Goal: Complete application form

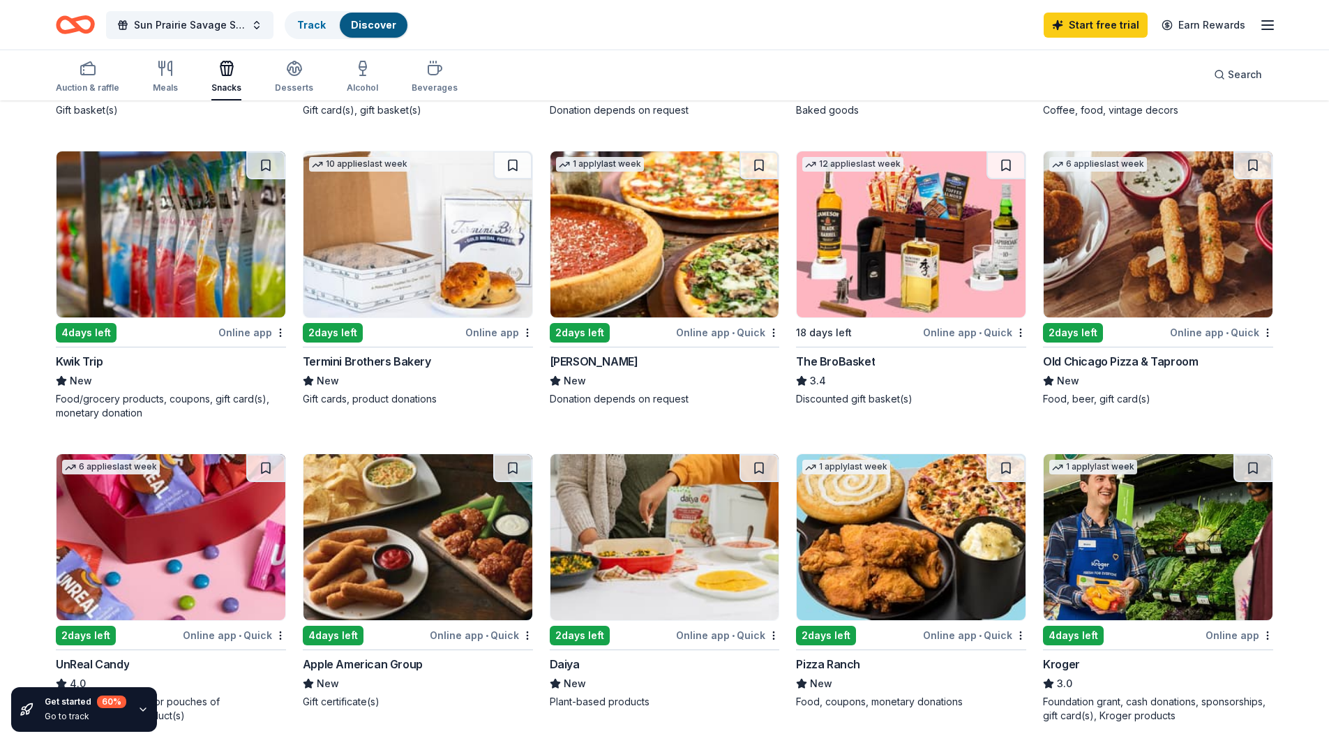
scroll to position [767, 0]
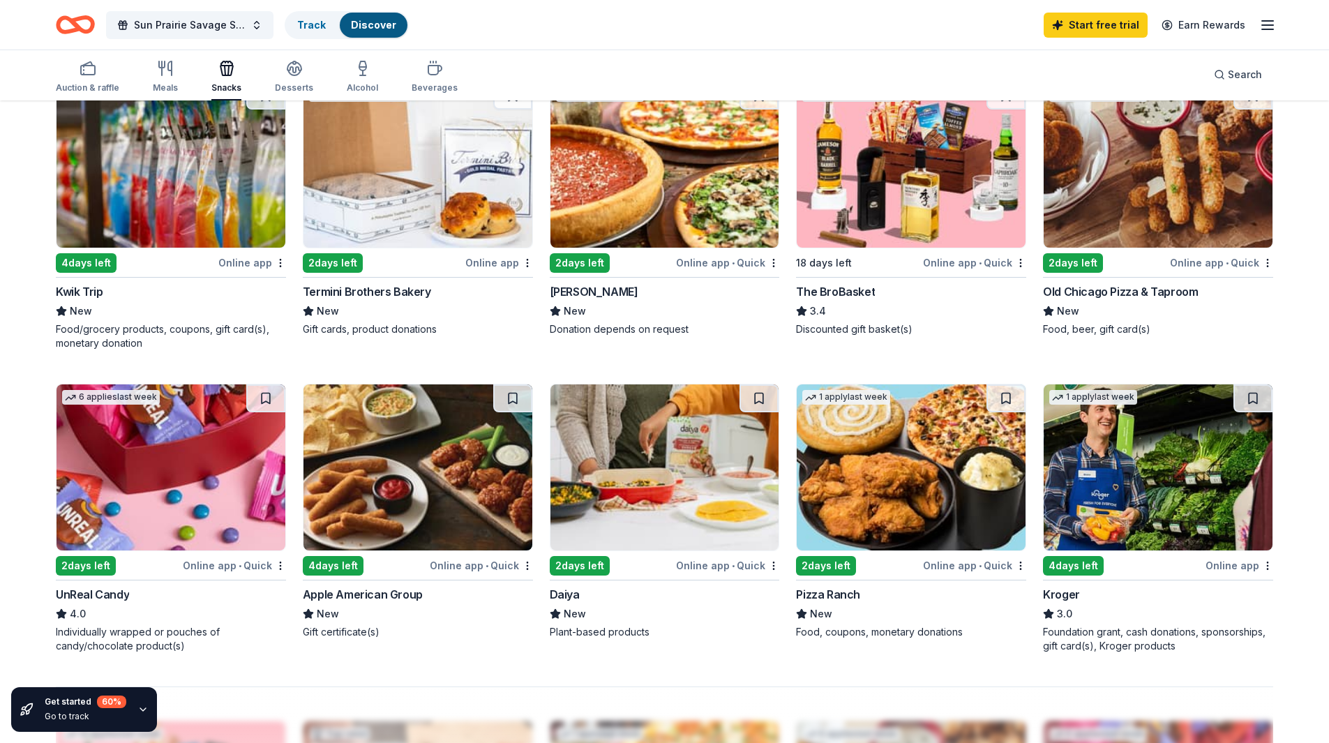
click at [94, 564] on div "2 days left" at bounding box center [86, 566] width 60 height 20
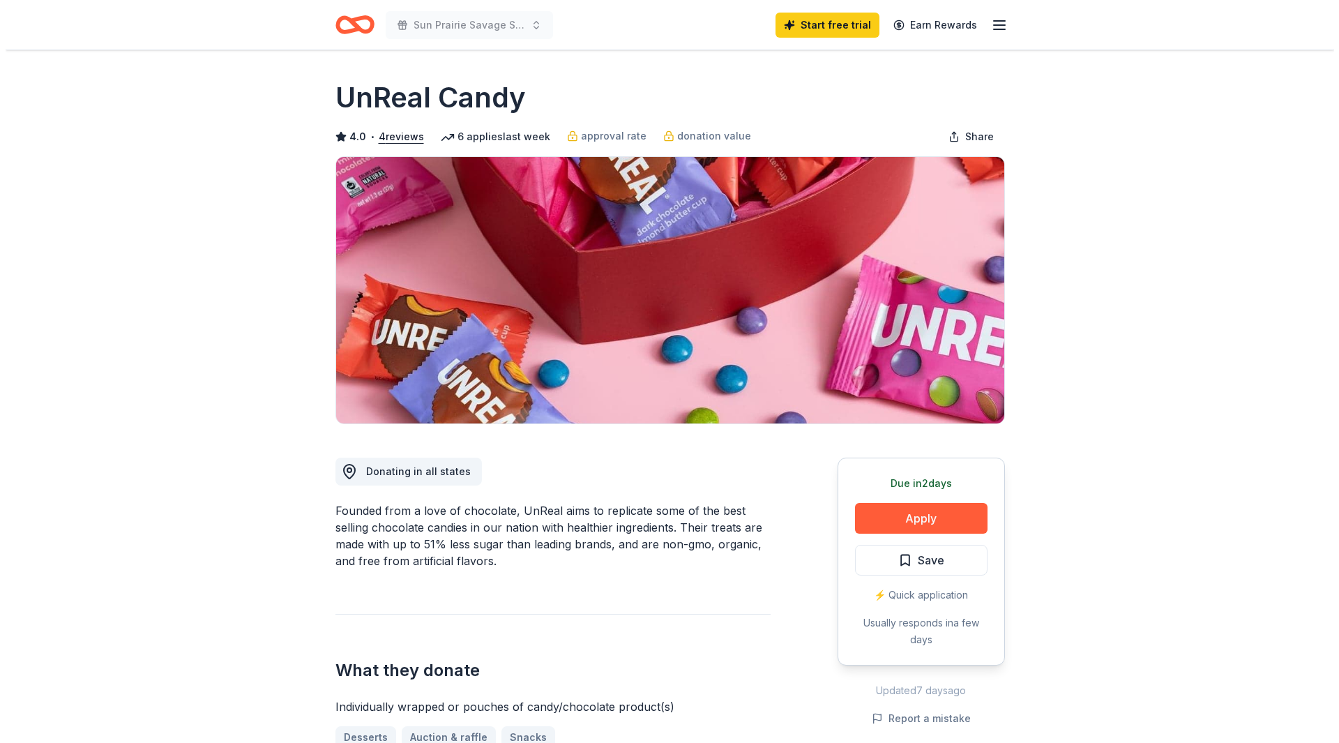
scroll to position [70, 0]
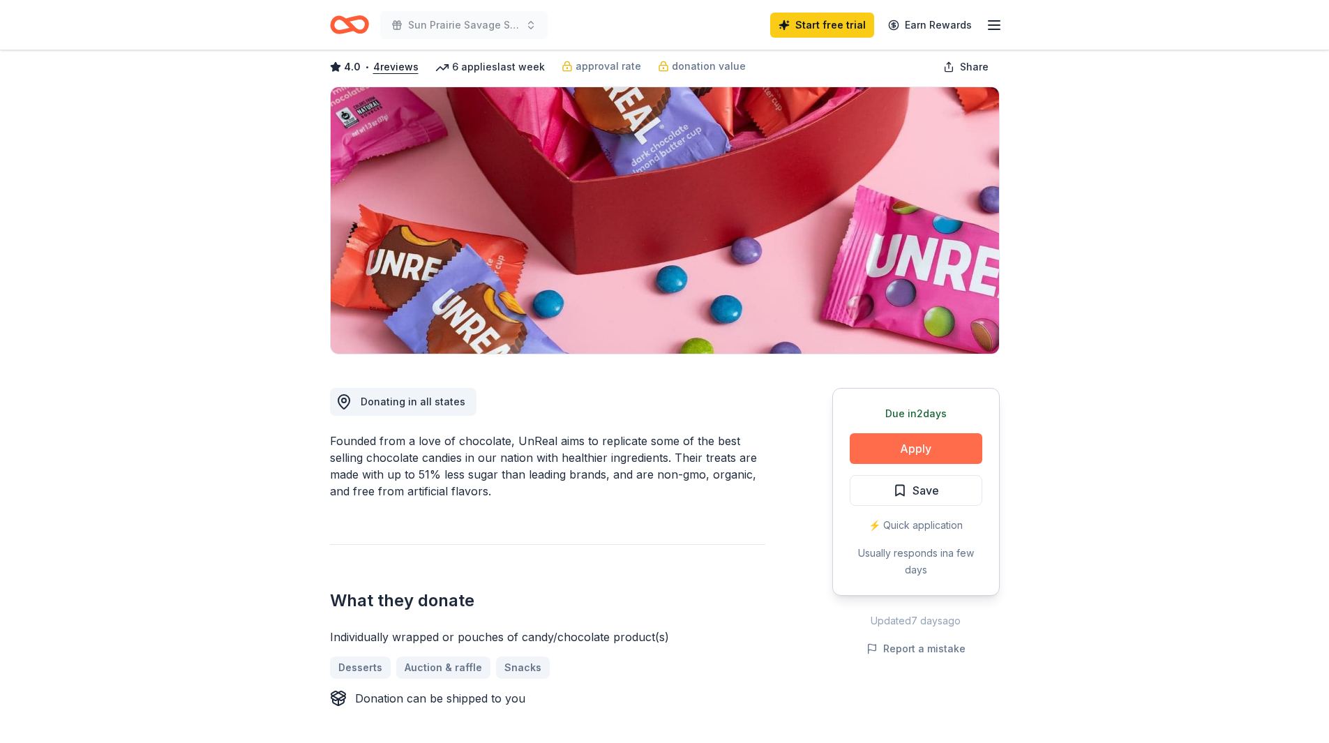
click at [920, 446] on button "Apply" at bounding box center [915, 448] width 133 height 31
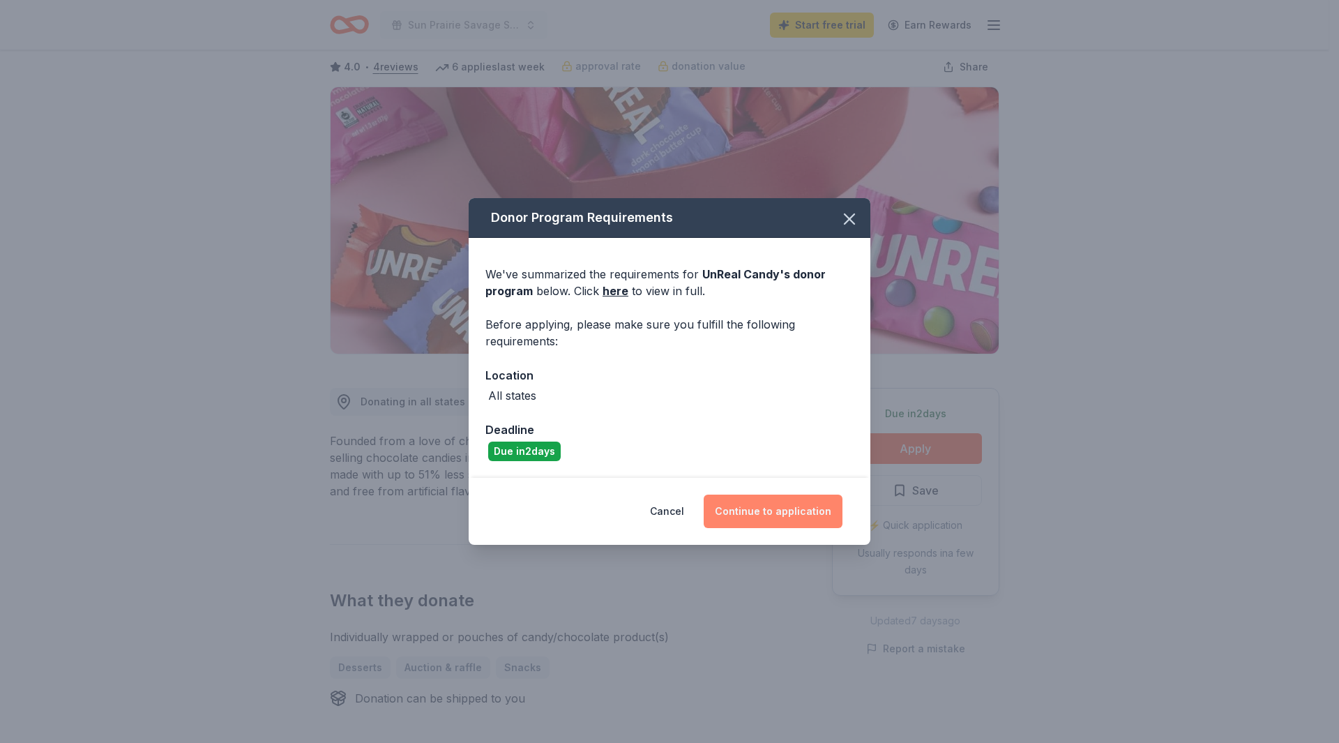
click at [752, 517] on button "Continue to application" at bounding box center [773, 510] width 139 height 33
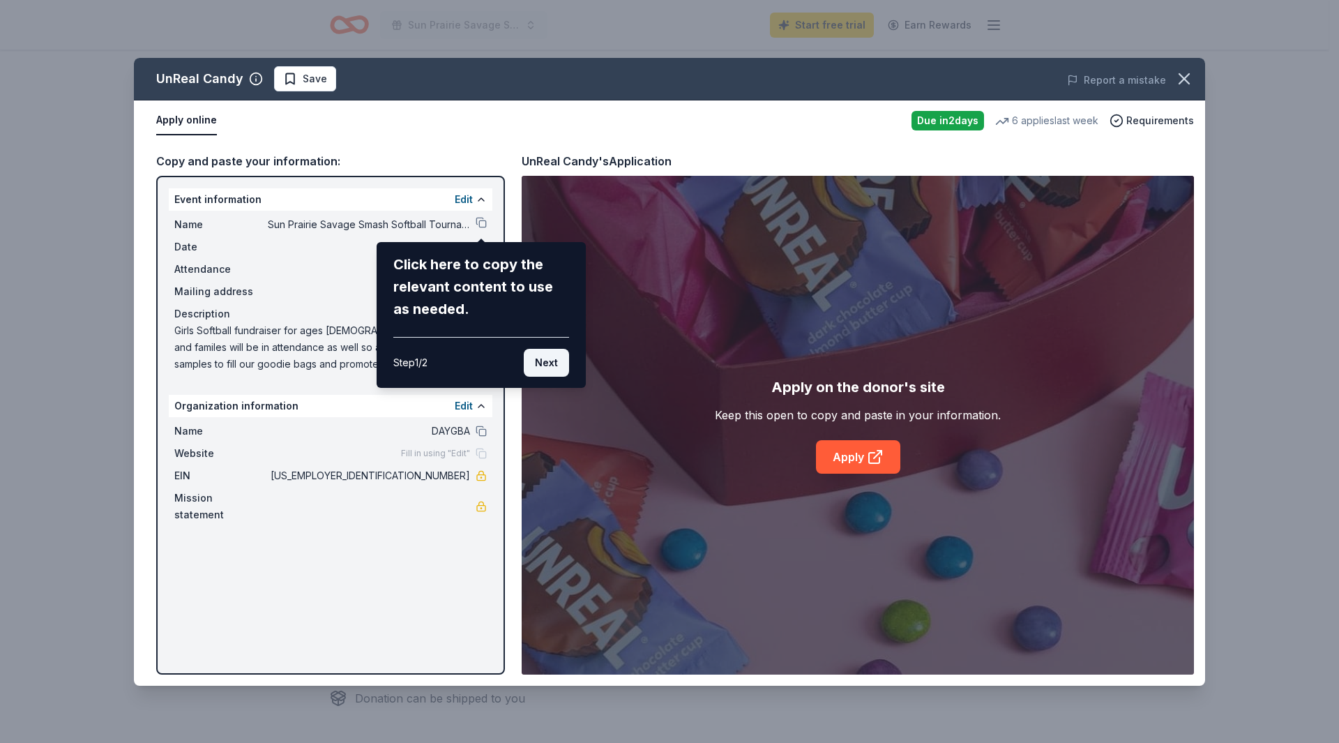
click at [543, 363] on button "Next" at bounding box center [546, 363] width 45 height 28
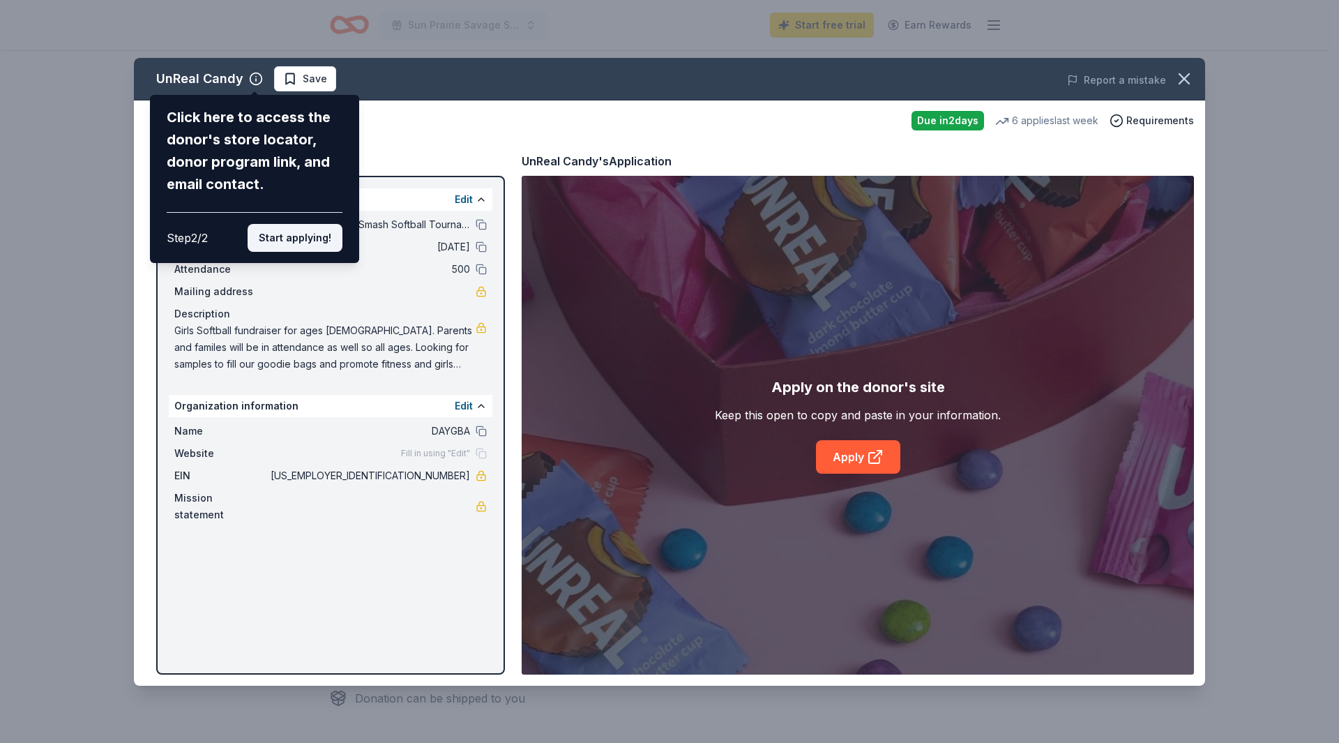
click at [311, 243] on button "Start applying!" at bounding box center [295, 238] width 95 height 28
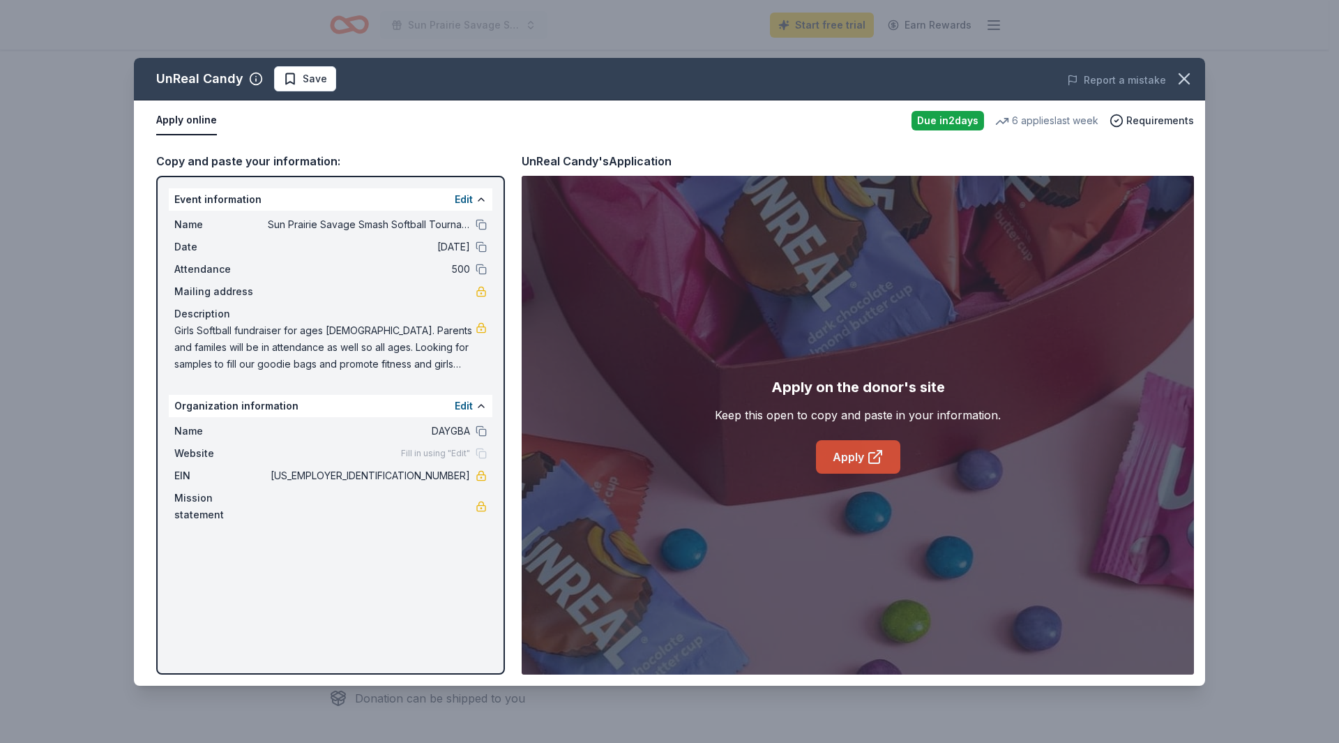
click at [868, 464] on icon at bounding box center [875, 456] width 17 height 17
click at [409, 271] on span "500" at bounding box center [369, 269] width 202 height 17
click at [876, 454] on icon at bounding box center [875, 456] width 17 height 17
